Goal: Transaction & Acquisition: Book appointment/travel/reservation

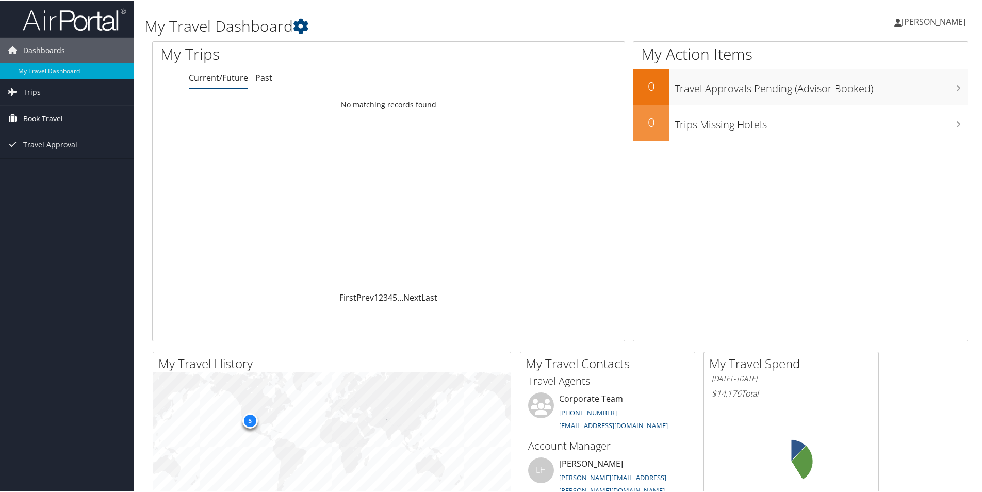
click at [40, 118] on span "Book Travel" at bounding box center [43, 118] width 40 height 26
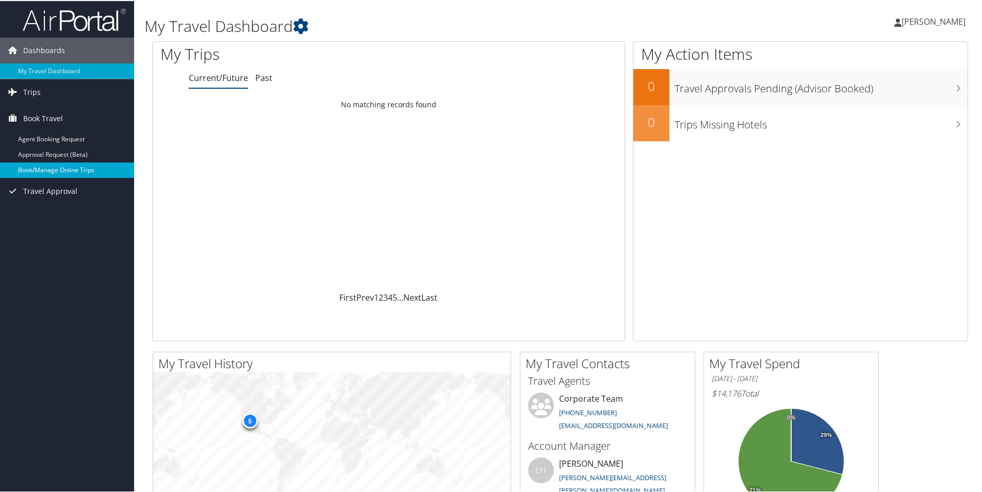
click at [62, 167] on link "Book/Manage Online Trips" at bounding box center [67, 168] width 134 height 15
